Goal: Transaction & Acquisition: Book appointment/travel/reservation

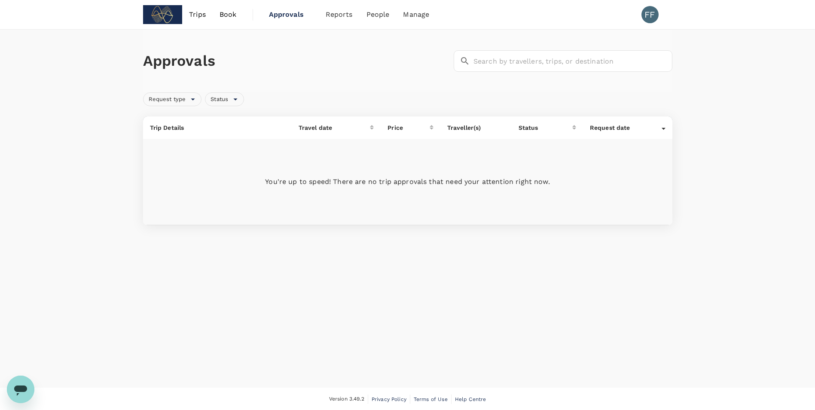
click at [176, 12] on img at bounding box center [163, 14] width 40 height 19
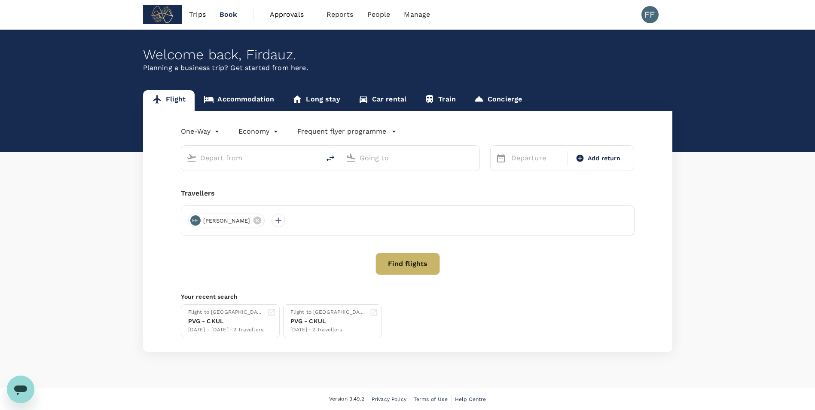
type input "[GEOGRAPHIC_DATA], [GEOGRAPHIC_DATA] (any)"
type input "Shanghai Pudong Intl (PVG)"
type input "[GEOGRAPHIC_DATA], [GEOGRAPHIC_DATA] (any)"
type input "Shanghai Pudong Intl (PVG)"
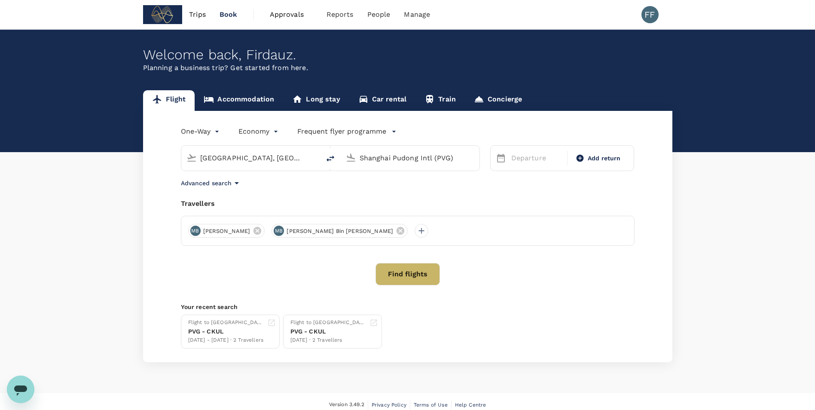
click at [274, 164] on input "[GEOGRAPHIC_DATA], [GEOGRAPHIC_DATA] (any)" at bounding box center [251, 157] width 102 height 13
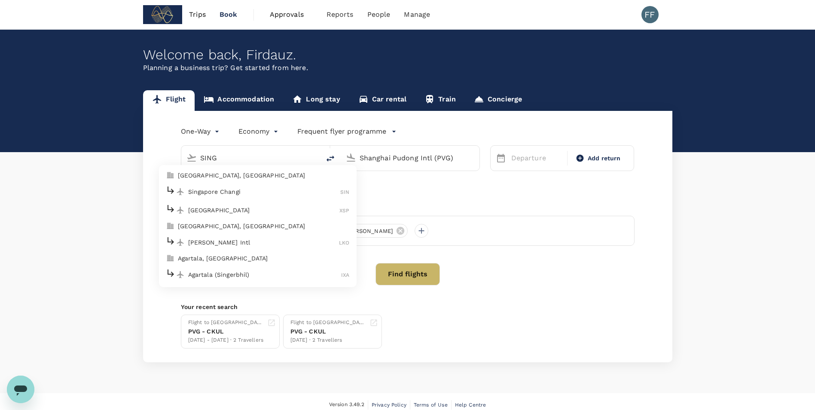
click at [308, 174] on p "[GEOGRAPHIC_DATA], [GEOGRAPHIC_DATA]" at bounding box center [264, 175] width 172 height 9
type input "[GEOGRAPHIC_DATA], [GEOGRAPHIC_DATA] (any)"
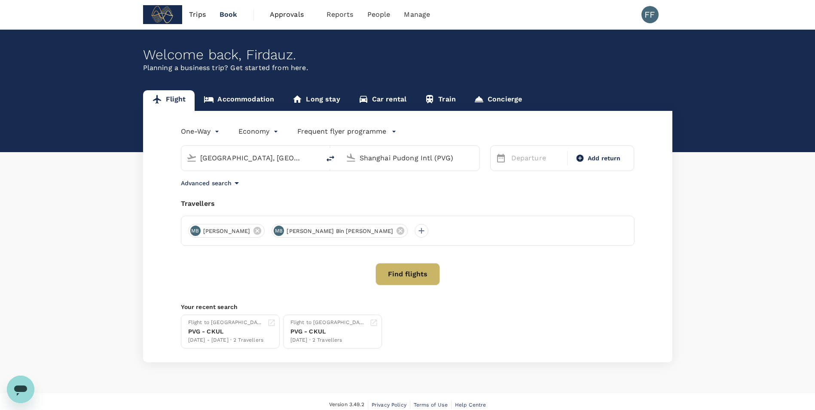
click at [384, 159] on input "Shanghai Pudong Intl (PVG)" at bounding box center [411, 157] width 102 height 13
click at [384, 159] on input "KL" at bounding box center [411, 157] width 102 height 13
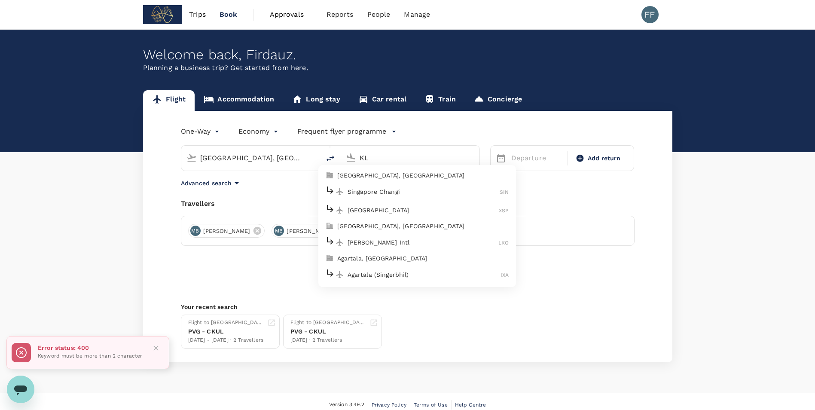
click at [400, 153] on input "KL" at bounding box center [411, 157] width 102 height 13
click at [403, 173] on p "[GEOGRAPHIC_DATA], [GEOGRAPHIC_DATA]" at bounding box center [423, 175] width 172 height 9
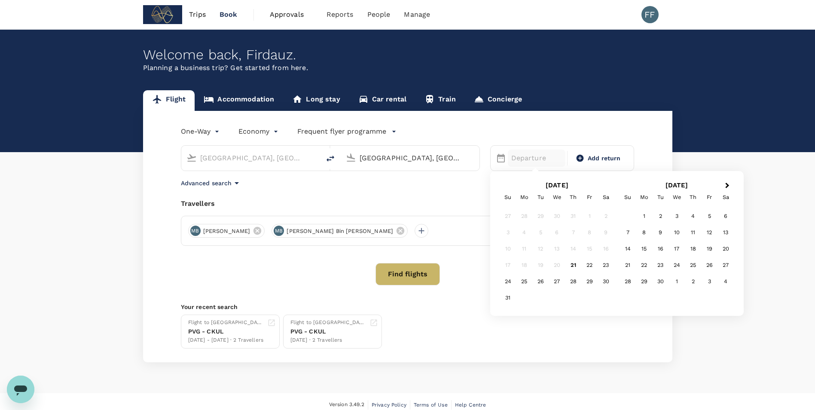
type input "[GEOGRAPHIC_DATA], [GEOGRAPHIC_DATA] (any)"
click at [423, 205] on div "Travellers" at bounding box center [408, 203] width 454 height 10
click at [529, 155] on p "Departure" at bounding box center [536, 158] width 51 height 10
click at [657, 216] on div "2" at bounding box center [660, 216] width 16 height 16
click at [606, 165] on div "Add return" at bounding box center [598, 158] width 58 height 16
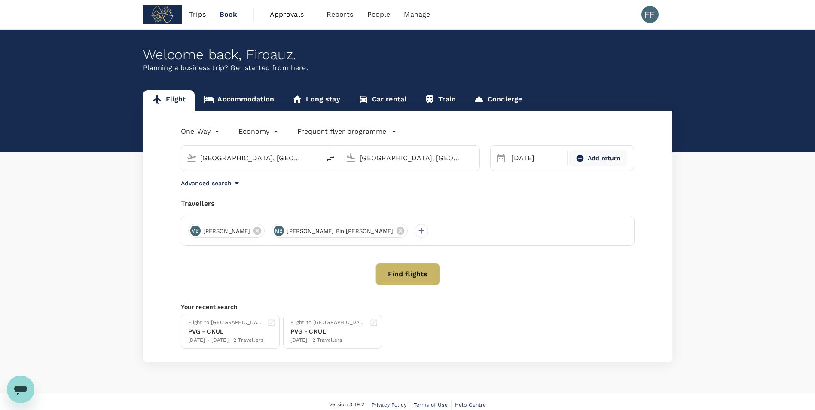
type input "roundtrip"
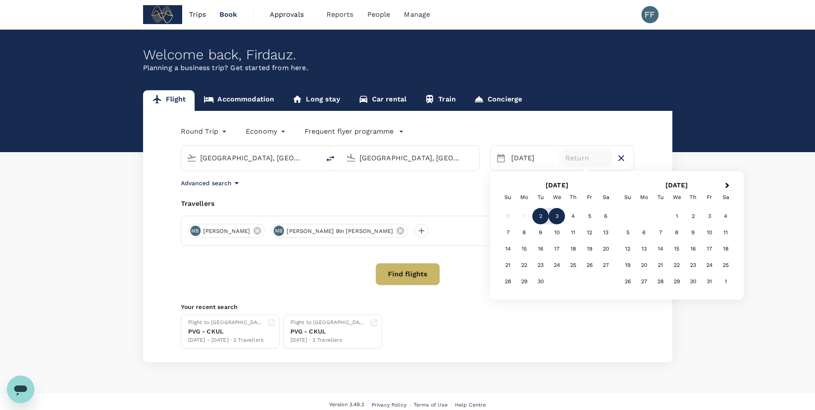
click at [552, 217] on div "3" at bounding box center [557, 216] width 16 height 16
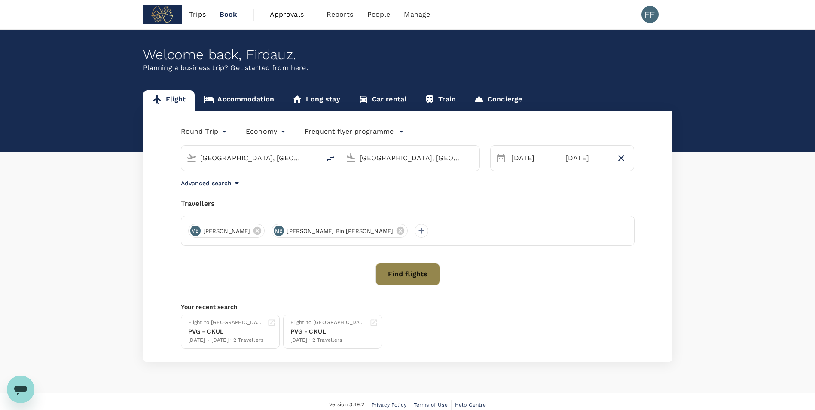
click at [393, 283] on button "Find flights" at bounding box center [408, 274] width 64 height 22
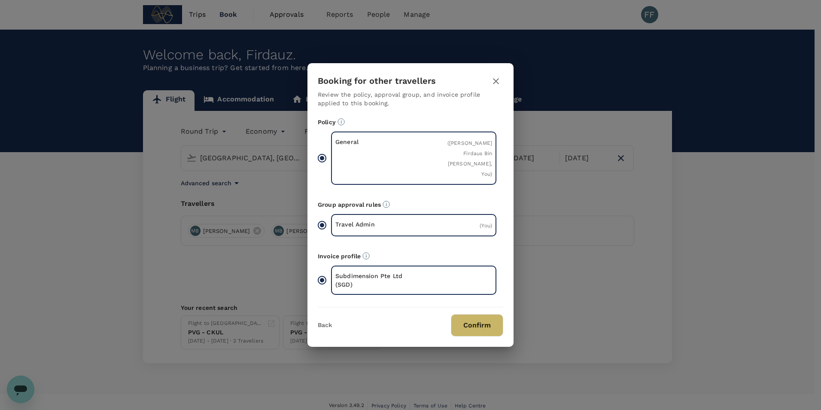
click at [467, 328] on button "Confirm" at bounding box center [477, 325] width 52 height 22
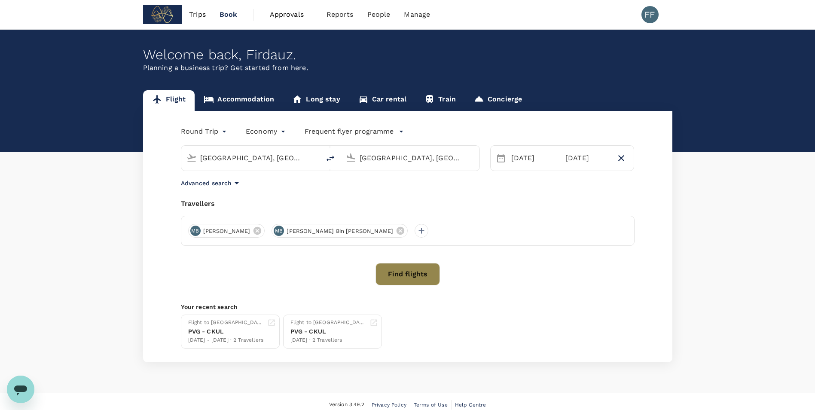
click at [403, 281] on button "Find flights" at bounding box center [408, 274] width 64 height 22
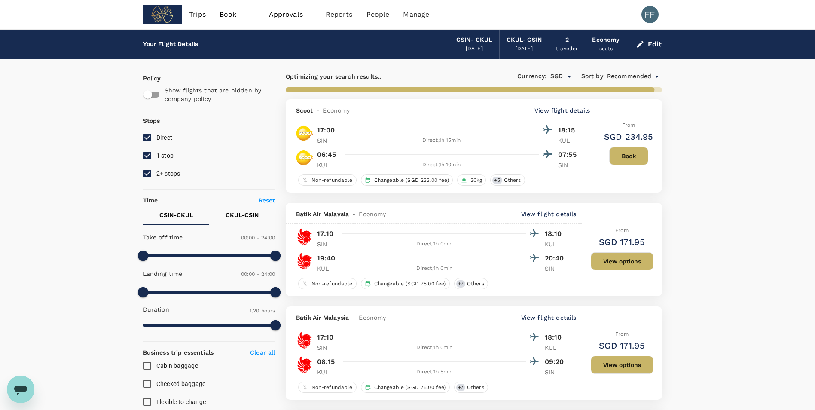
click at [144, 154] on input "1 stop" at bounding box center [147, 156] width 18 height 18
checkbox input "false"
click at [144, 171] on input "2+ stops" at bounding box center [147, 174] width 18 height 18
checkbox input "false"
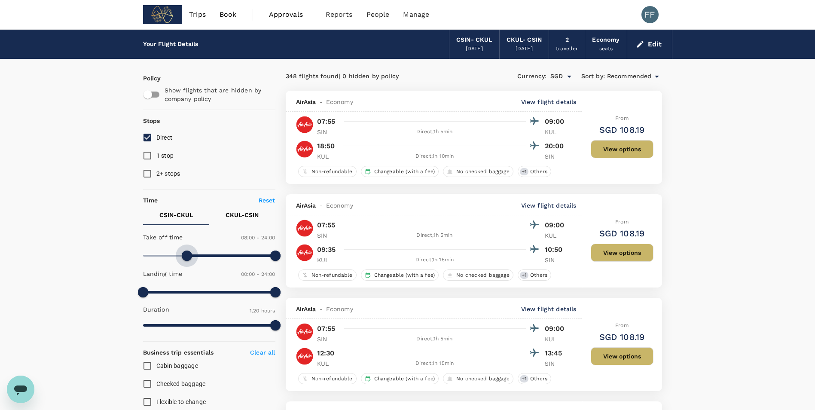
type input "510"
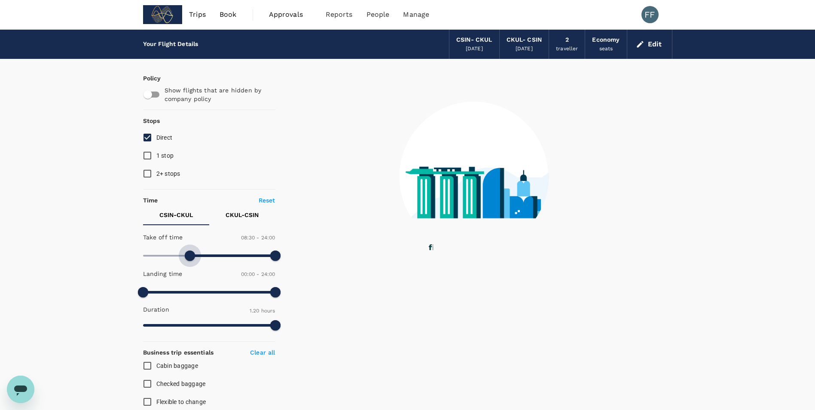
drag, startPoint x: 145, startPoint y: 257, endPoint x: 190, endPoint y: 263, distance: 45.8
click at [190, 261] on span at bounding box center [190, 255] width 10 height 10
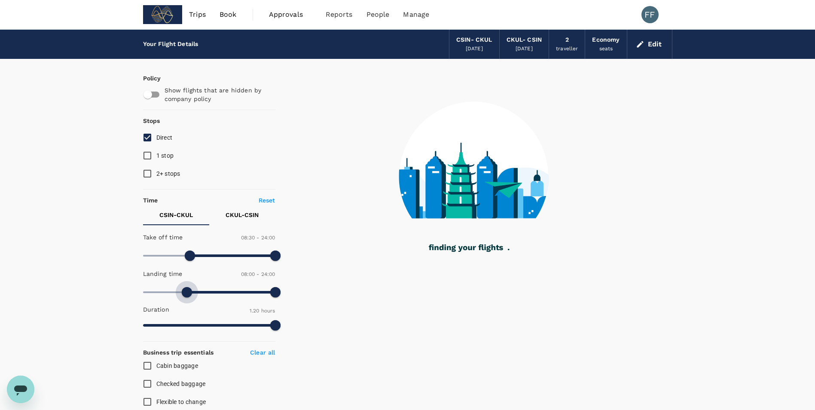
drag, startPoint x: 147, startPoint y: 290, endPoint x: 186, endPoint y: 292, distance: 39.6
click at [186, 292] on span at bounding box center [187, 292] width 10 height 10
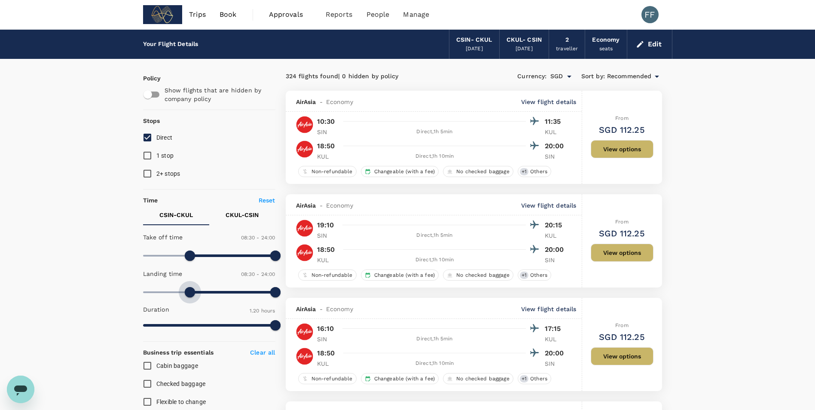
type input "510"
click at [189, 294] on span at bounding box center [190, 292] width 10 height 10
click at [237, 223] on button "CKUL - CSIN" at bounding box center [242, 215] width 66 height 21
drag, startPoint x: 268, startPoint y: 257, endPoint x: 225, endPoint y: 253, distance: 42.7
click at [242, 256] on span at bounding box center [247, 255] width 10 height 10
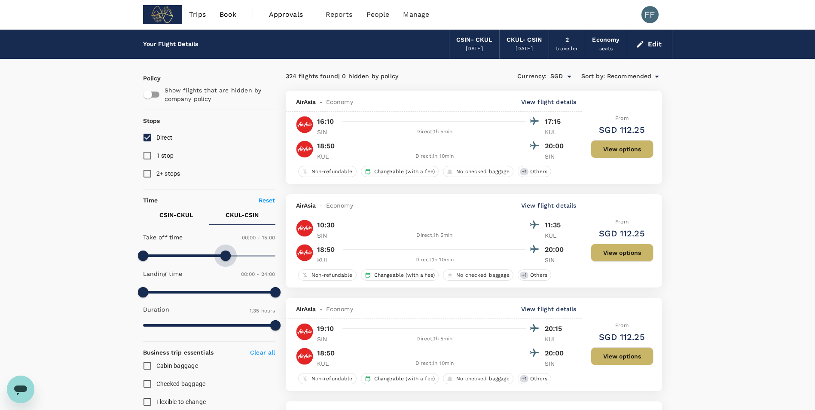
type input "870"
click at [223, 253] on span at bounding box center [209, 255] width 132 height 13
drag, startPoint x: 149, startPoint y: 295, endPoint x: 135, endPoint y: 287, distance: 15.8
click at [143, 287] on span at bounding box center [148, 292] width 10 height 10
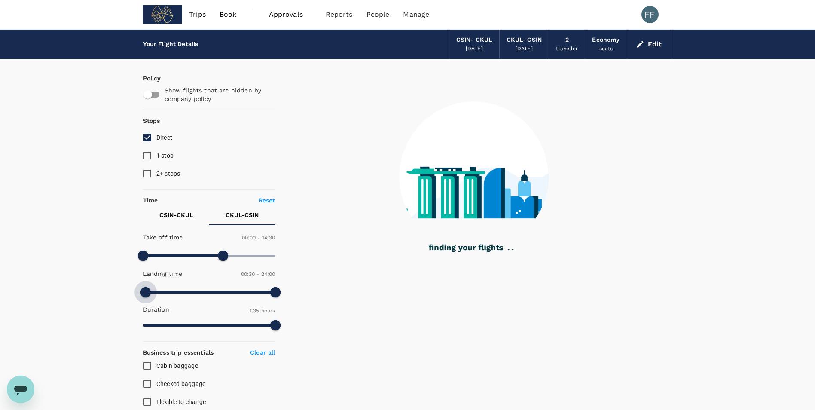
type input "0"
drag, startPoint x: 142, startPoint y: 293, endPoint x: 136, endPoint y: 292, distance: 6.0
click at [140, 292] on span at bounding box center [145, 292] width 10 height 10
type input "1440"
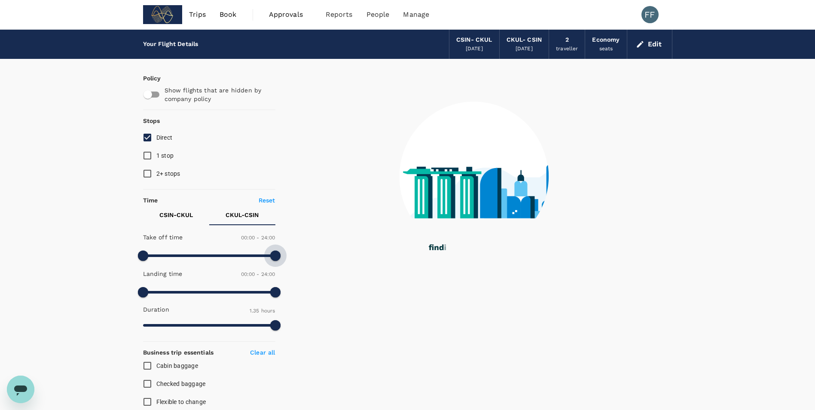
drag, startPoint x: 222, startPoint y: 257, endPoint x: 298, endPoint y: 258, distance: 76.5
click at [298, 258] on div "Policy Show flights that are hidden by company policy Stops Direct 1 stop 2+ st…" at bounding box center [407, 375] width 529 height 632
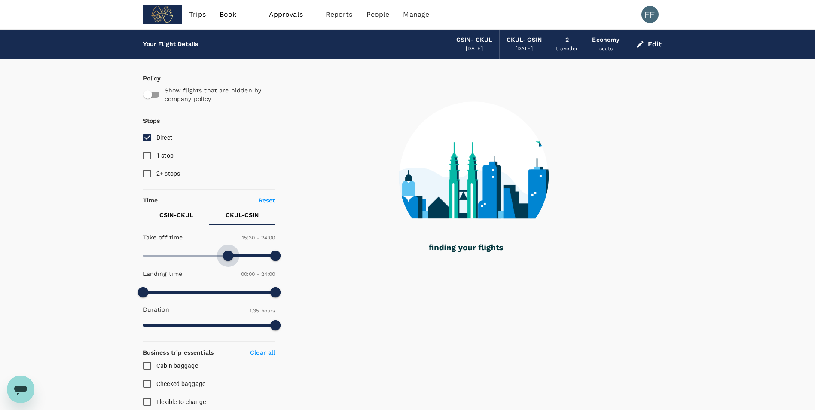
type input "900"
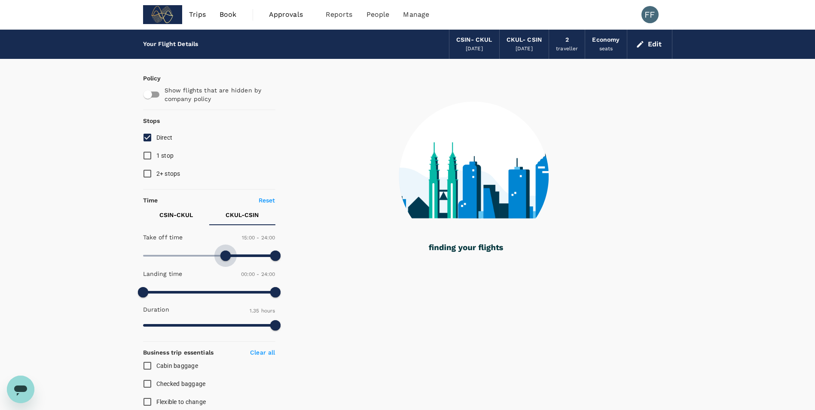
drag, startPoint x: 140, startPoint y: 256, endPoint x: 226, endPoint y: 275, distance: 88.0
click at [226, 275] on div "Take off time 15:00 - 24:00 Landing time 00:00 - 24:00 Duration 1.35 hours" at bounding box center [208, 282] width 136 height 106
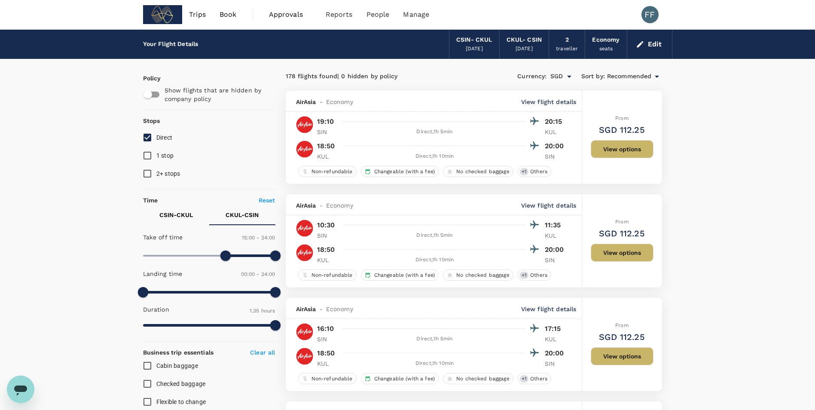
click at [568, 207] on p "View flight details" at bounding box center [548, 205] width 55 height 9
click at [621, 249] on button "View options" at bounding box center [622, 253] width 63 height 18
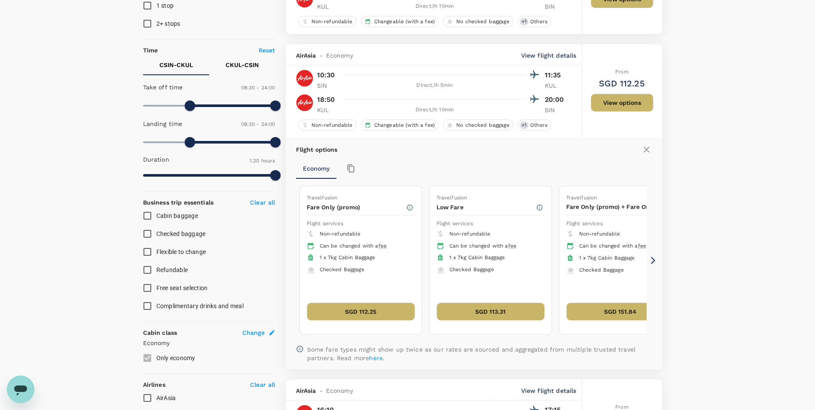
scroll to position [108, 0]
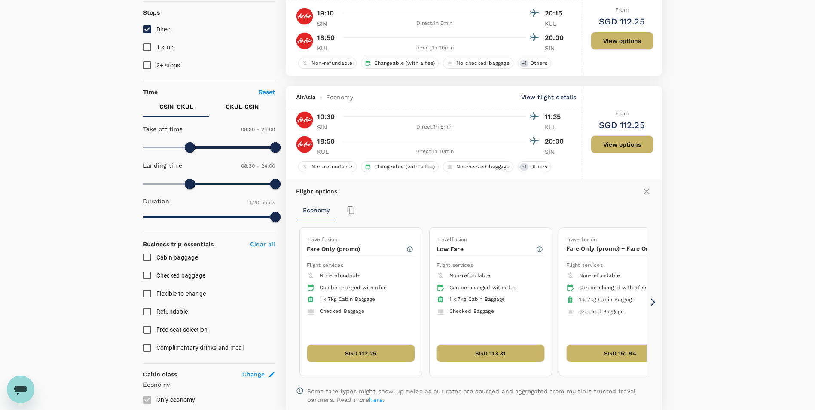
click at [592, 121] on div "From SGD 112.25 View options" at bounding box center [622, 132] width 63 height 93
click at [640, 193] on div "Flight options" at bounding box center [474, 191] width 356 height 10
click at [644, 192] on icon at bounding box center [646, 191] width 10 height 10
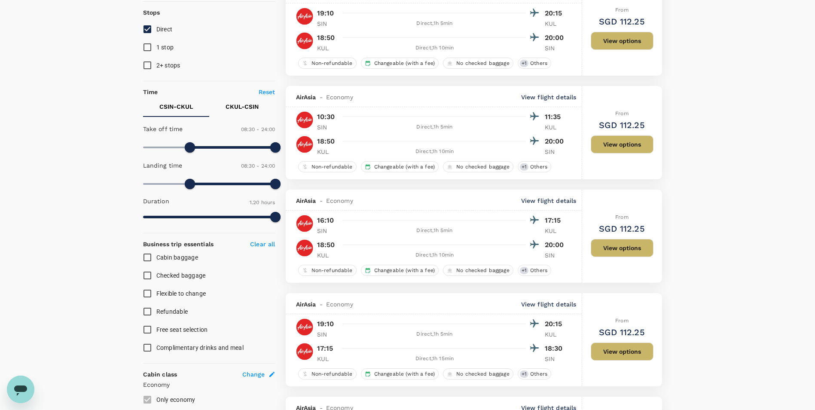
click at [553, 115] on p "11:35" at bounding box center [555, 117] width 21 height 10
click at [549, 94] on p "View flight details" at bounding box center [548, 97] width 55 height 9
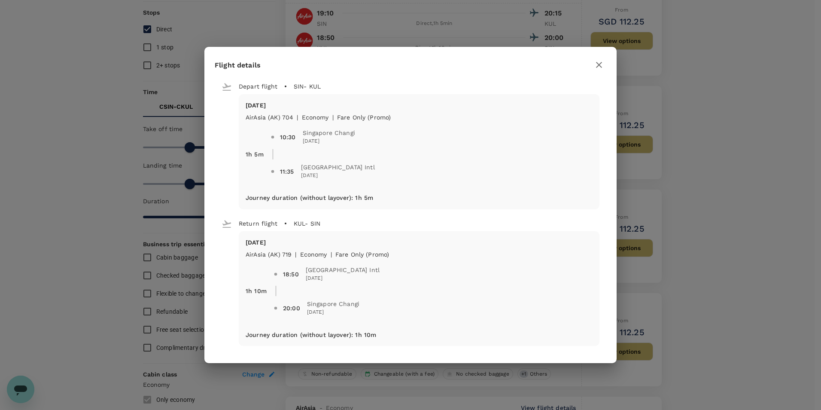
click at [603, 68] on icon "button" at bounding box center [599, 65] width 10 height 10
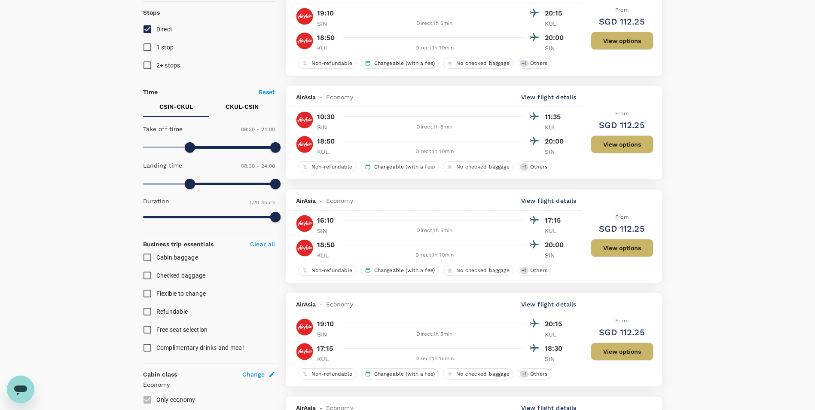
click at [147, 277] on input "Checked baggage" at bounding box center [147, 275] width 18 height 18
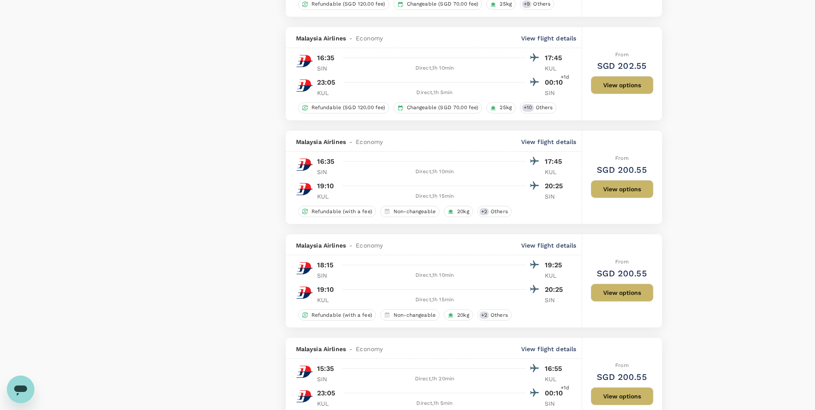
scroll to position [1160, 0]
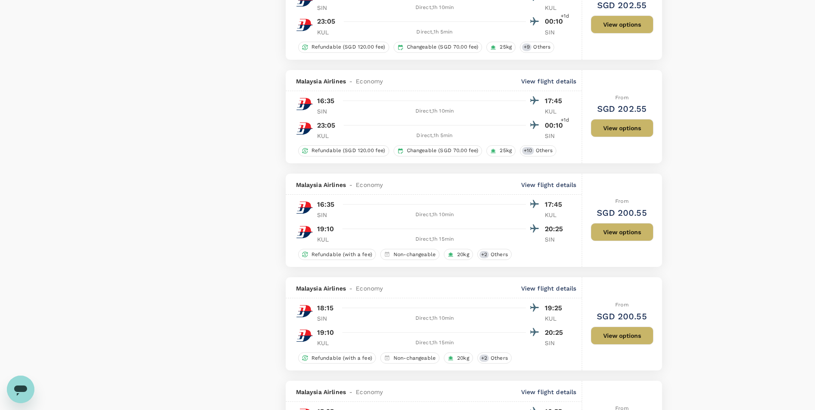
click at [564, 192] on div "Malaysia Airlines - Economy View flight details" at bounding box center [434, 184] width 296 height 21
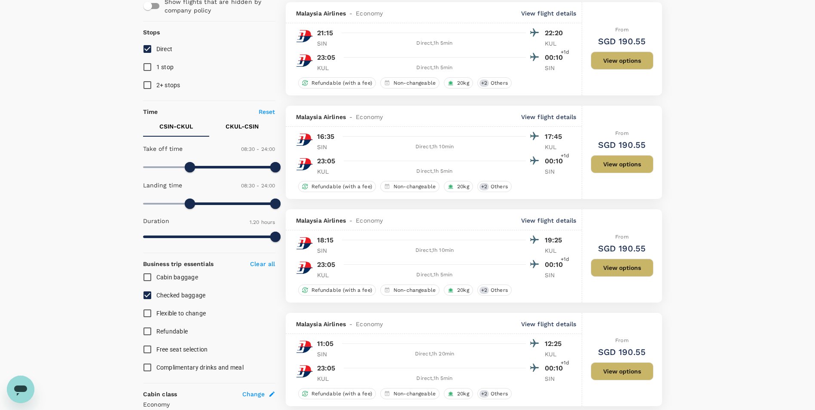
scroll to position [86, 0]
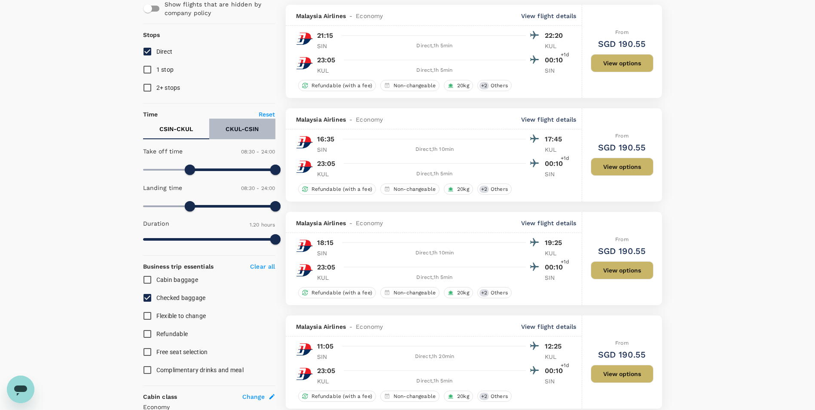
click at [250, 135] on button "CKUL - CSIN" at bounding box center [242, 129] width 66 height 21
click at [178, 130] on p "CSIN - CKUL" at bounding box center [176, 129] width 34 height 9
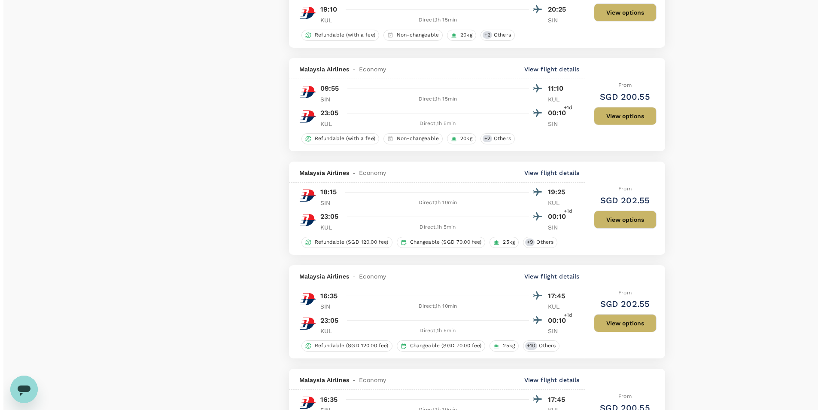
scroll to position [945, 0]
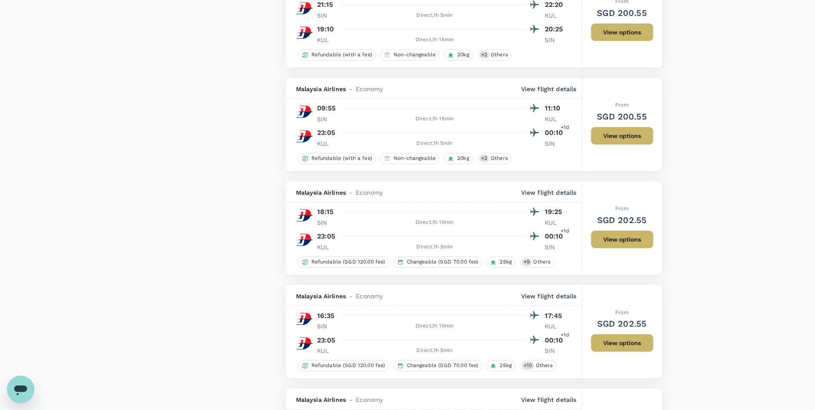
click at [562, 192] on p "View flight details" at bounding box center [548, 192] width 55 height 9
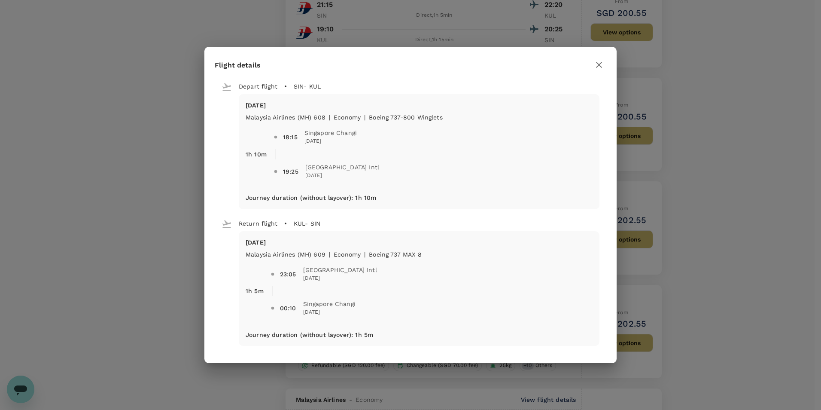
click at [595, 66] on icon "button" at bounding box center [599, 65] width 10 height 10
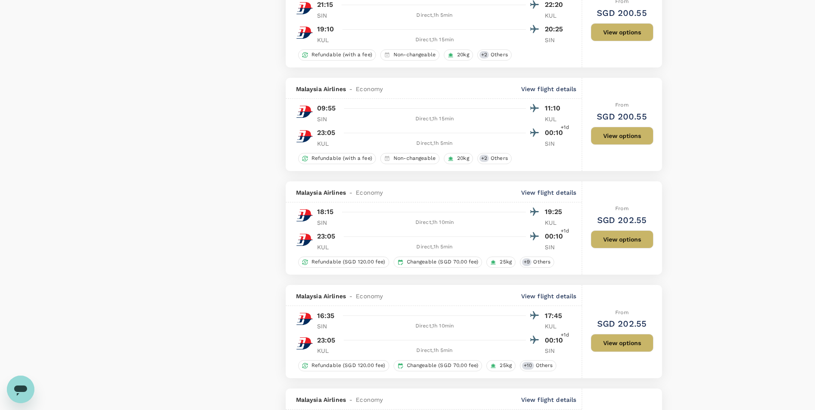
click at [553, 88] on p "View flight details" at bounding box center [548, 89] width 55 height 9
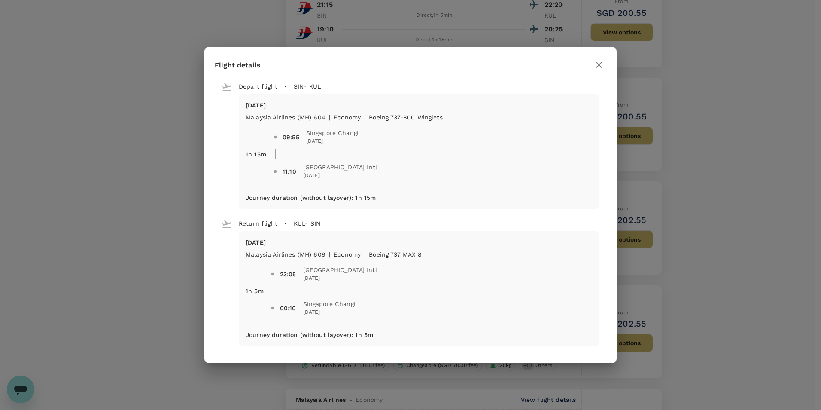
click at [598, 64] on icon "button" at bounding box center [599, 65] width 6 height 6
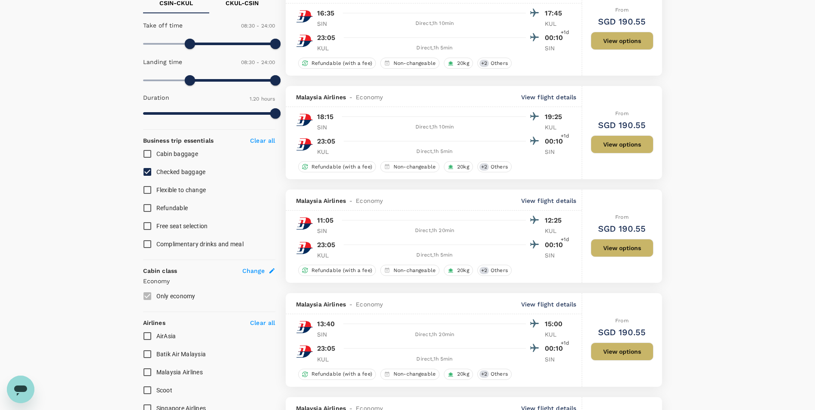
scroll to position [215, 0]
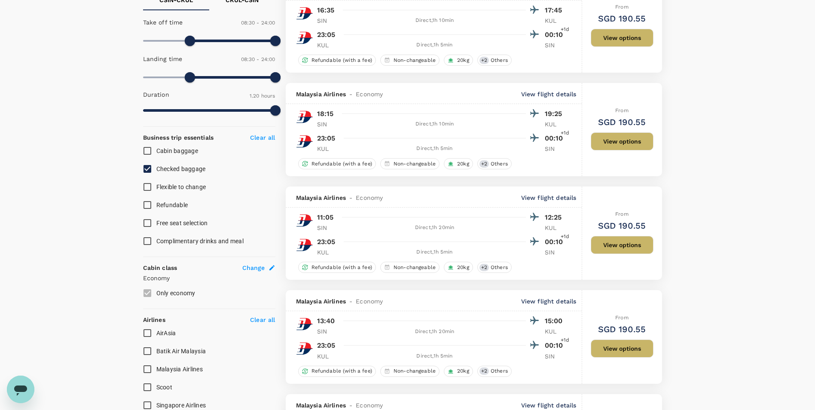
click at [556, 191] on div "Malaysia Airlines - Economy View flight details" at bounding box center [434, 196] width 296 height 21
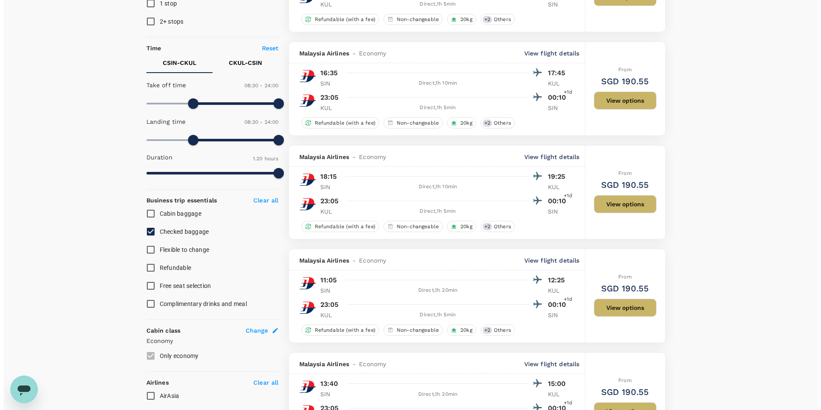
scroll to position [43, 0]
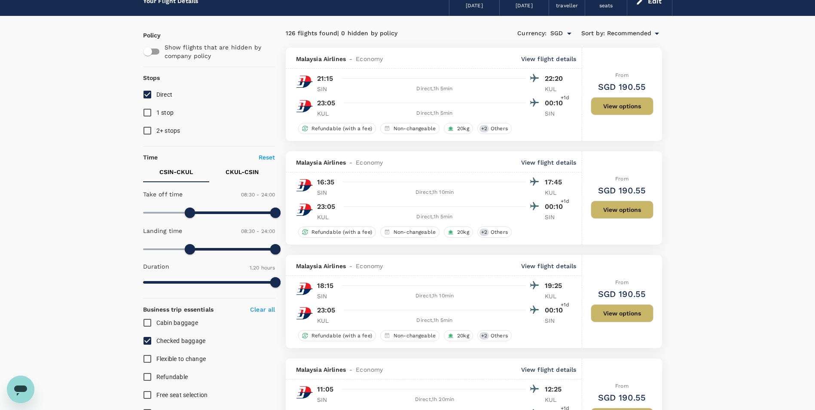
click at [190, 342] on span "Checked baggage" at bounding box center [180, 340] width 49 height 7
click at [156, 342] on input "Checked baggage" at bounding box center [147, 341] width 18 height 18
checkbox input "false"
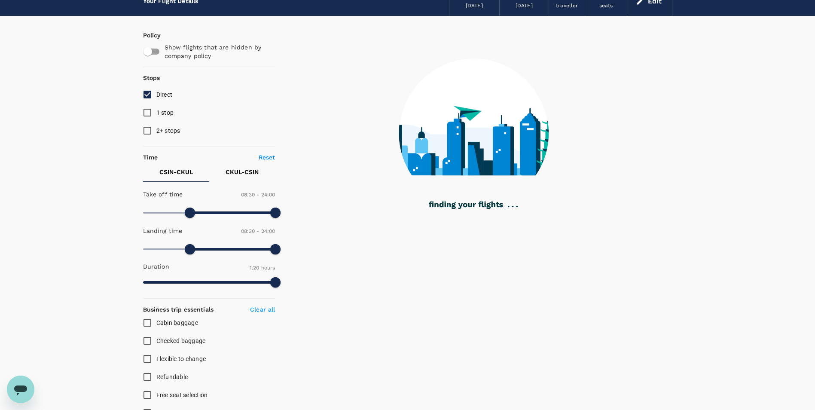
click at [719, 153] on div "Your Flight Details CSIN - CKUL [DATE] CKUL - CSIN [DATE] 2 traveller Economy s…" at bounding box center [407, 324] width 815 height 675
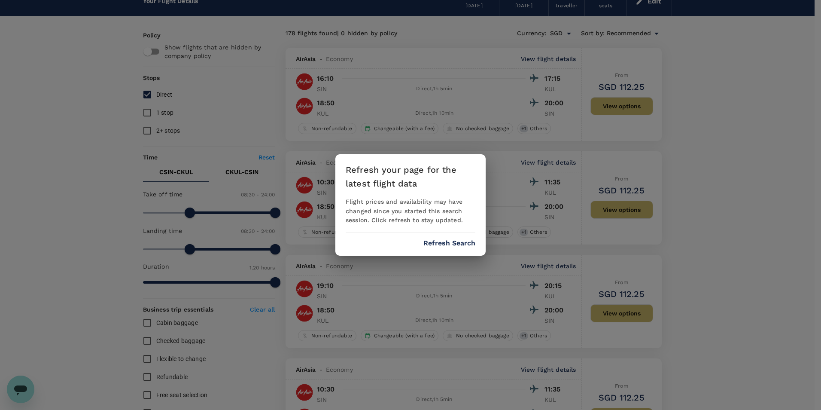
click at [455, 245] on button "Refresh Search" at bounding box center [450, 243] width 52 height 8
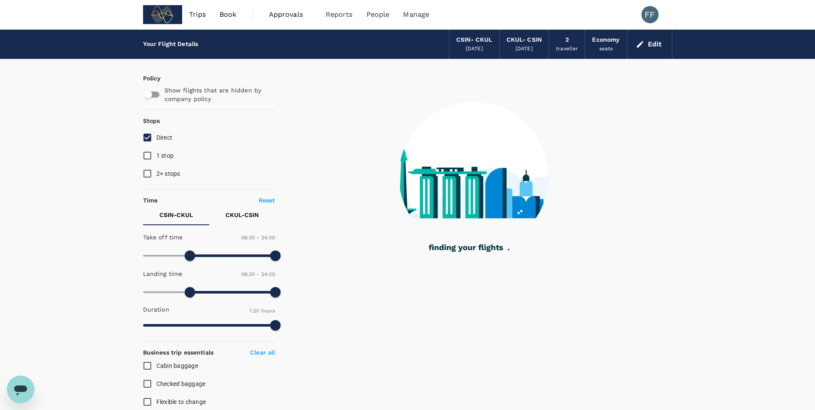
type input "80"
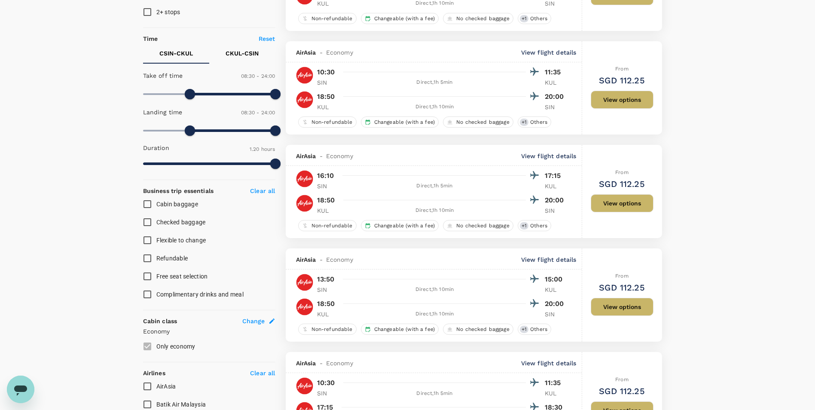
scroll to position [301, 0]
